Goal: Find specific page/section: Find specific page/section

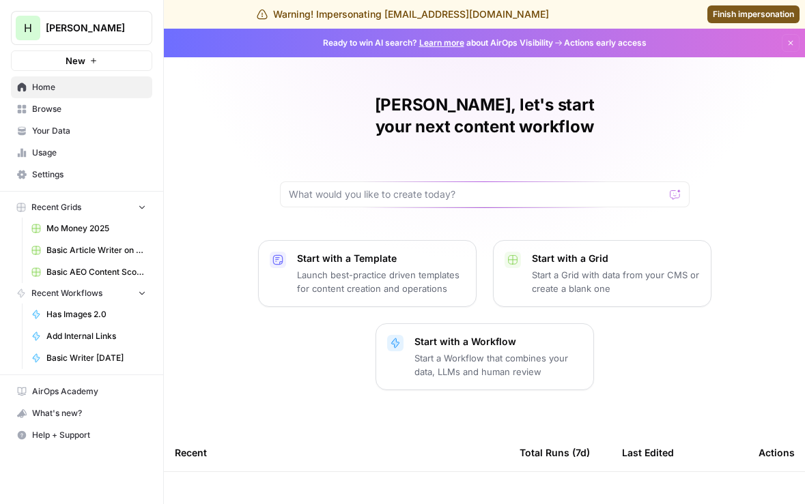
click at [88, 261] on link "Basic AEO Content Scorecard with Improvement Report Grid" at bounding box center [88, 272] width 127 height 22
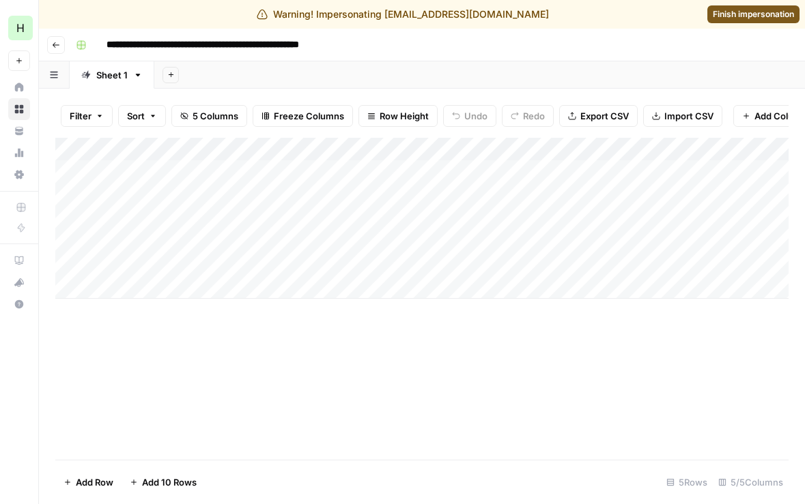
click at [56, 41] on icon "button" at bounding box center [56, 45] width 8 height 8
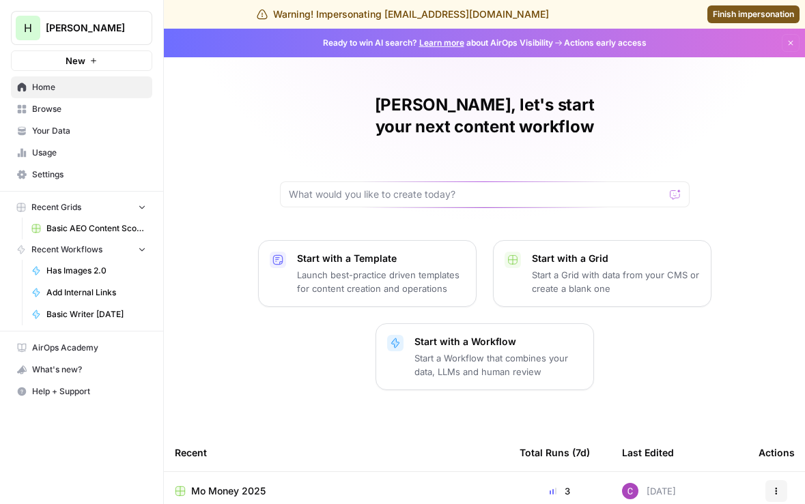
click at [88, 229] on span "Basic AEO Content Scorecard with Improvement Report Grid" at bounding box center [96, 229] width 100 height 12
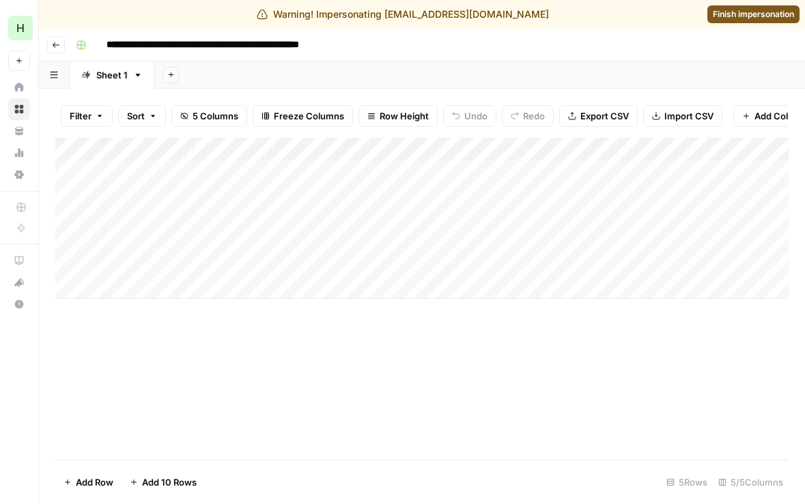
scroll to position [0, 255]
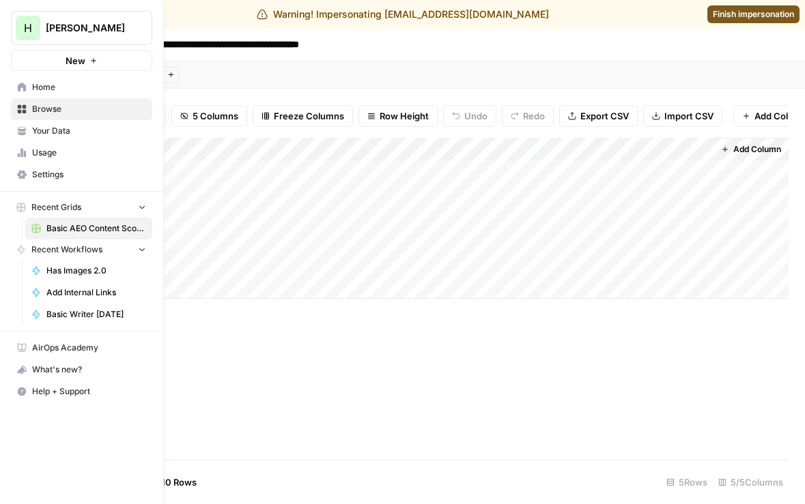
click at [33, 158] on span "Usage" at bounding box center [89, 153] width 114 height 12
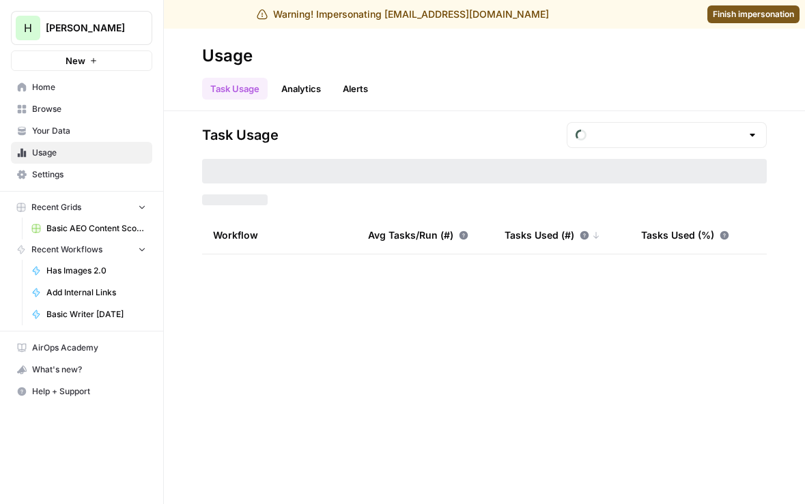
type input "August Tasks"
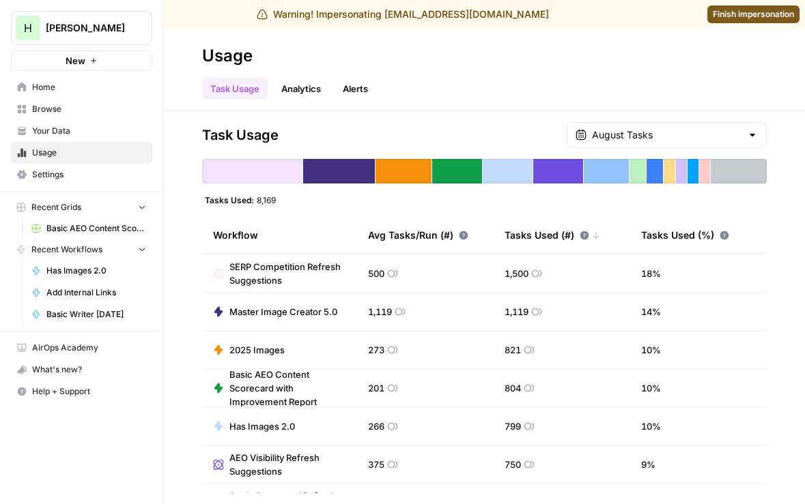
click at [734, 16] on span "Finish impersonation" at bounding box center [753, 14] width 81 height 12
